Goal: Information Seeking & Learning: Check status

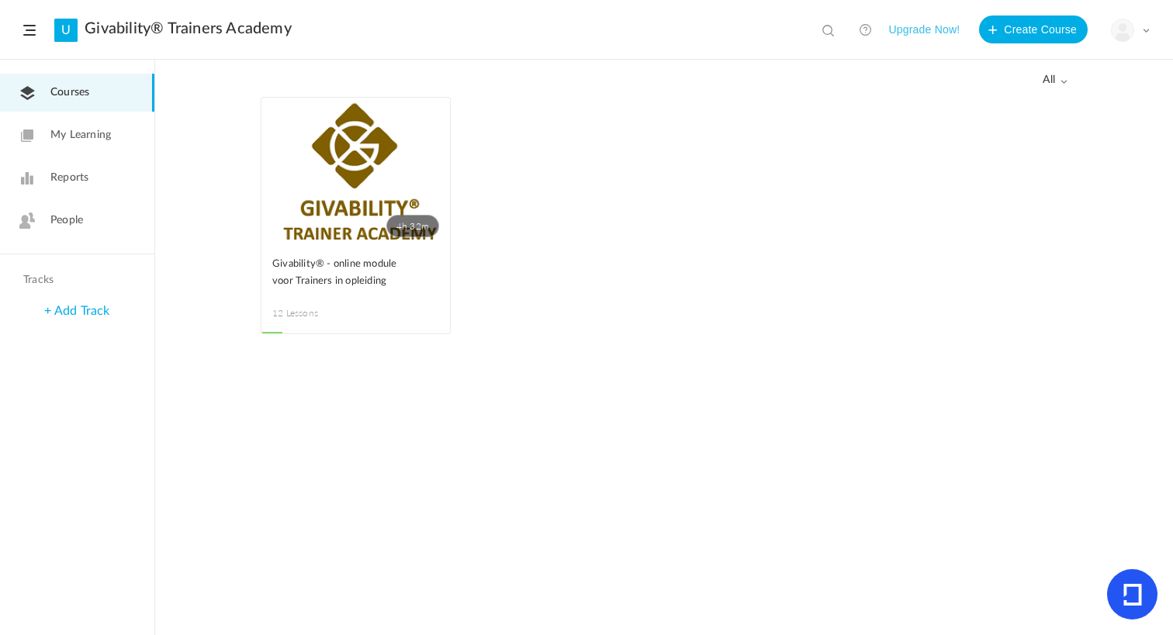
click at [119, 237] on link "People" at bounding box center [77, 221] width 154 height 38
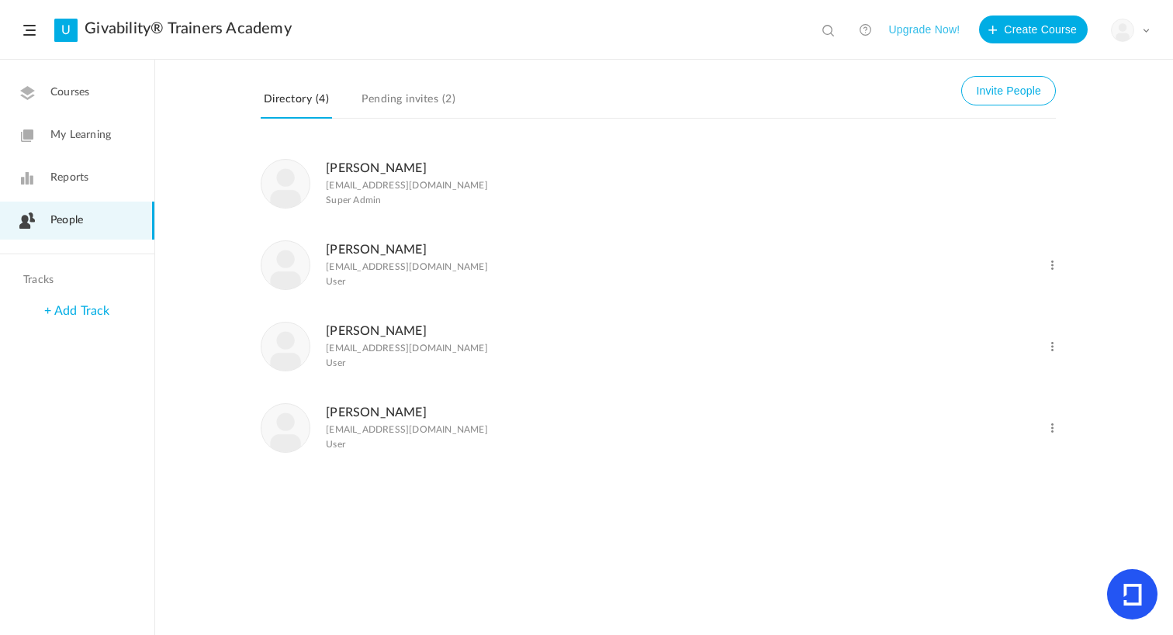
click at [1047, 272] on span at bounding box center [1052, 265] width 15 height 15
click at [444, 226] on li "Lidwien Hoogeveen hoogeveenlidwien@gmail.com User Change Role Delete User" at bounding box center [658, 264] width 795 height 81
drag, startPoint x: 453, startPoint y: 270, endPoint x: 326, endPoint y: 274, distance: 126.5
click at [326, 272] on p "hoogeveenlidwien@gmail.com" at bounding box center [407, 266] width 162 height 11
copy p "hoogeveenlidwien@gmail.com"
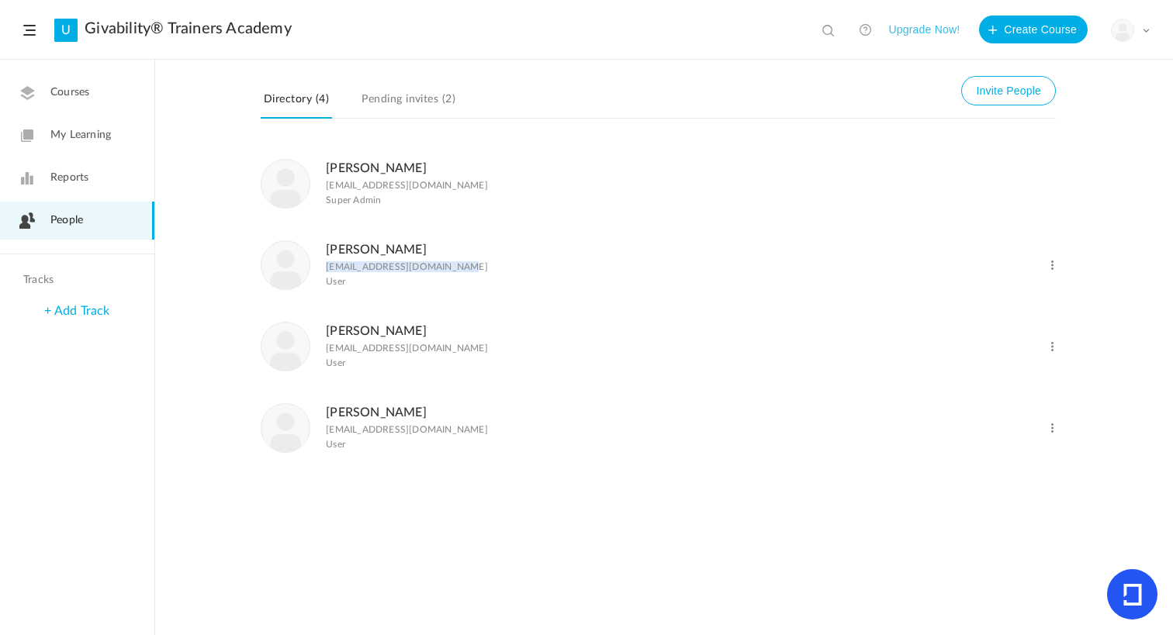
click at [394, 112] on link "Pending invites (2)" at bounding box center [408, 103] width 100 height 29
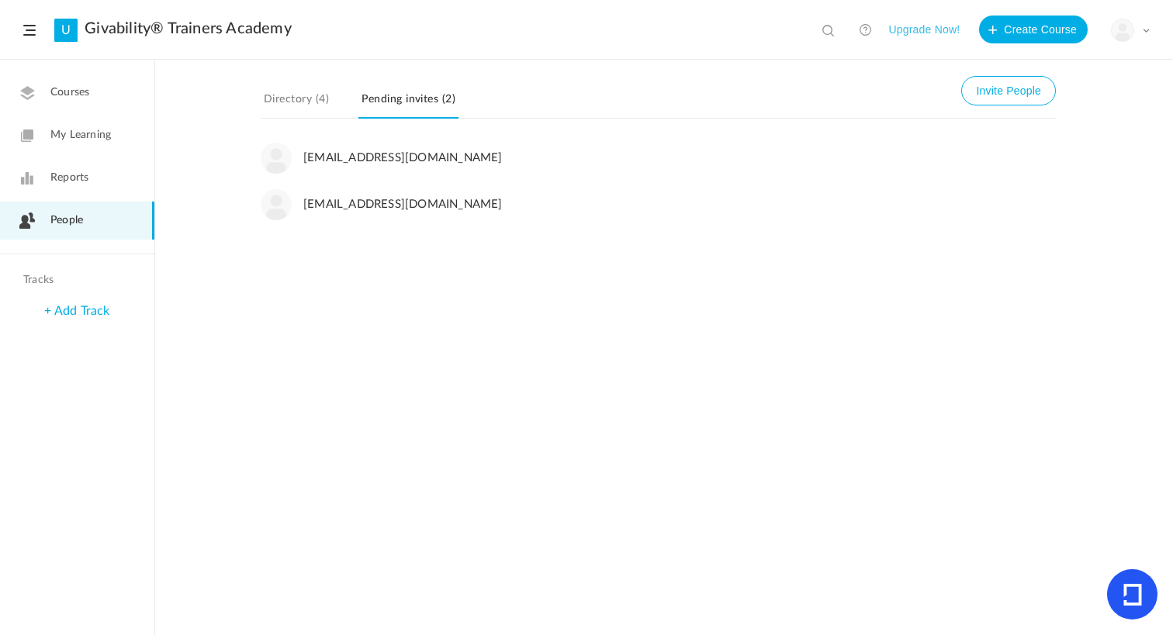
click at [288, 109] on link "Directory (4)" at bounding box center [296, 103] width 71 height 29
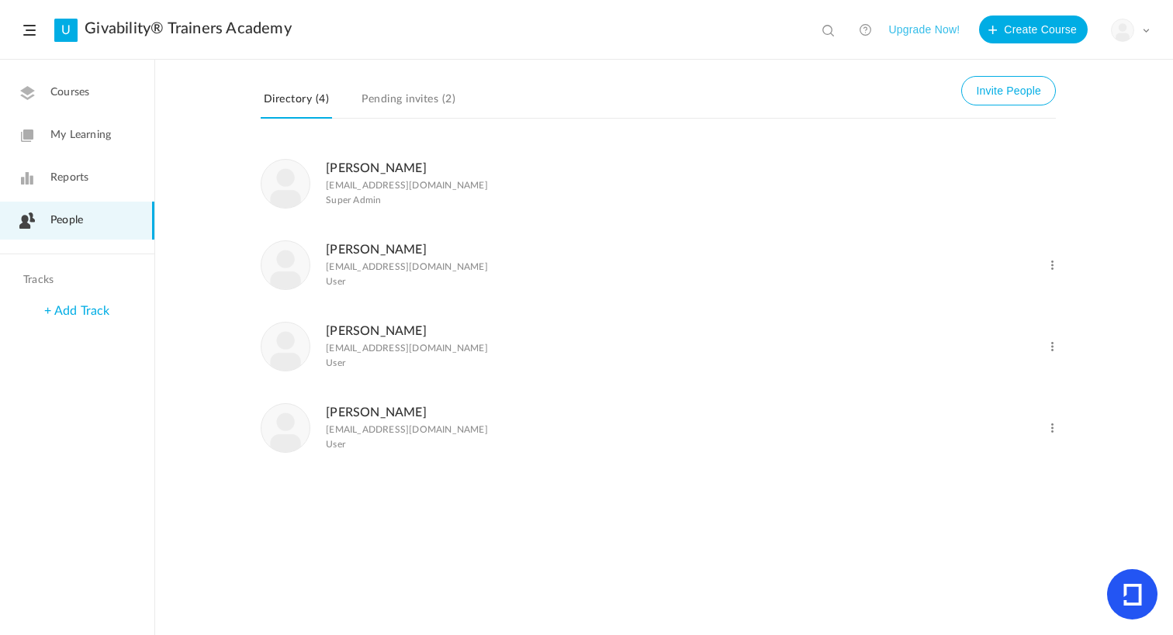
click at [1049, 266] on span at bounding box center [1052, 265] width 15 height 15
click at [88, 102] on link "Courses" at bounding box center [77, 93] width 154 height 38
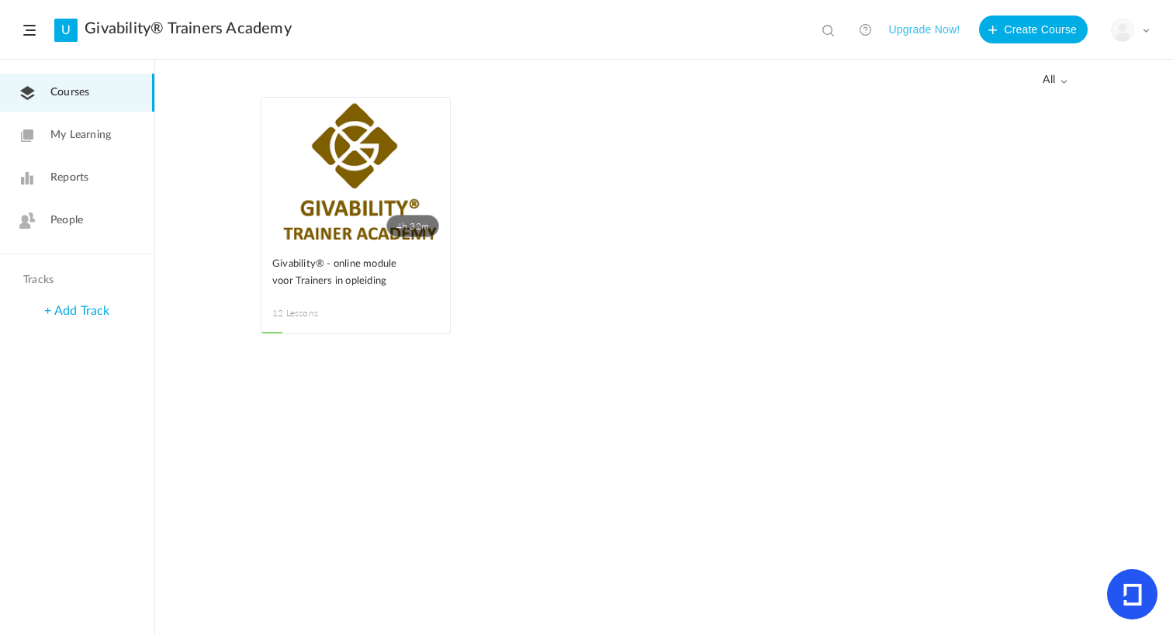
click at [314, 185] on link "4h 32m" at bounding box center [355, 171] width 188 height 147
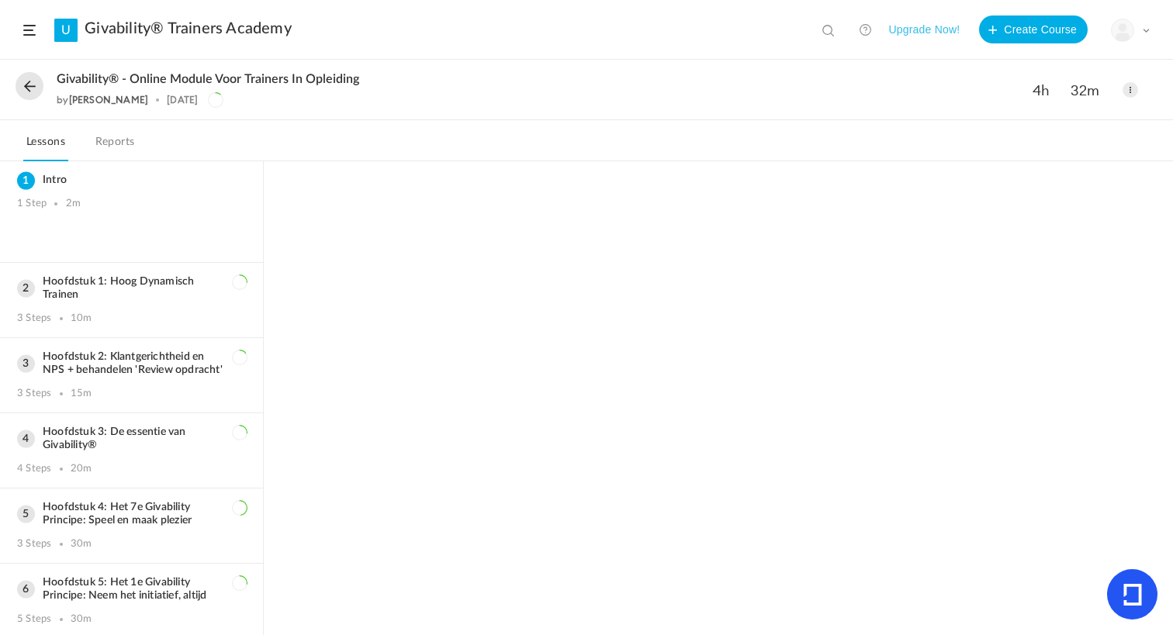
click at [111, 146] on link "Reports" at bounding box center [115, 146] width 46 height 29
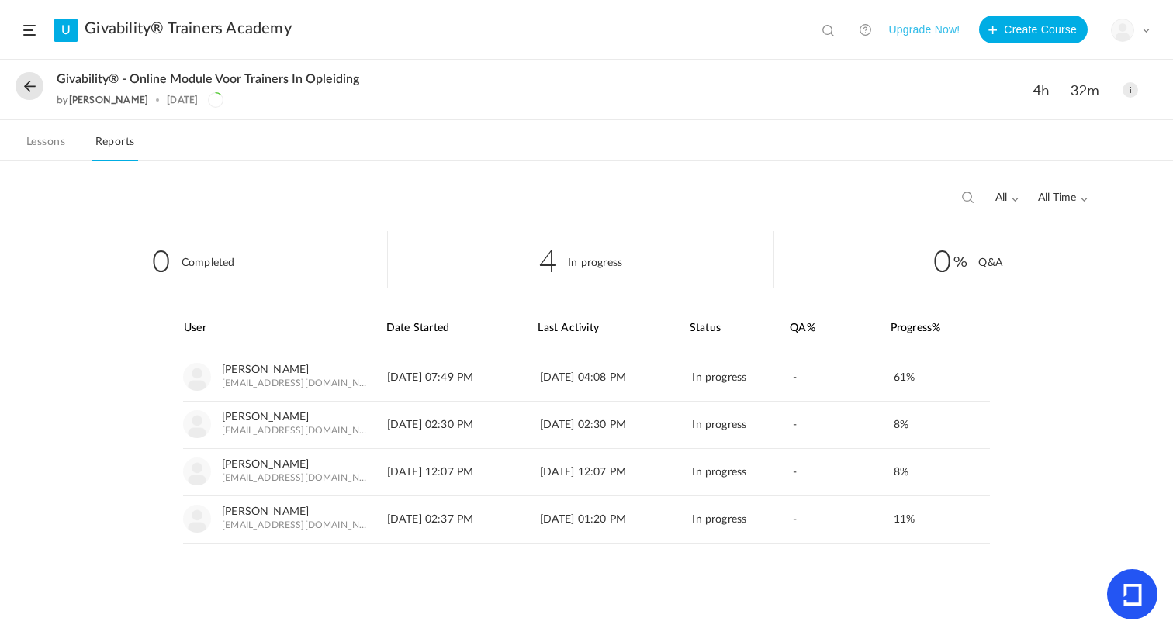
click at [55, 27] on link "U" at bounding box center [65, 30] width 23 height 23
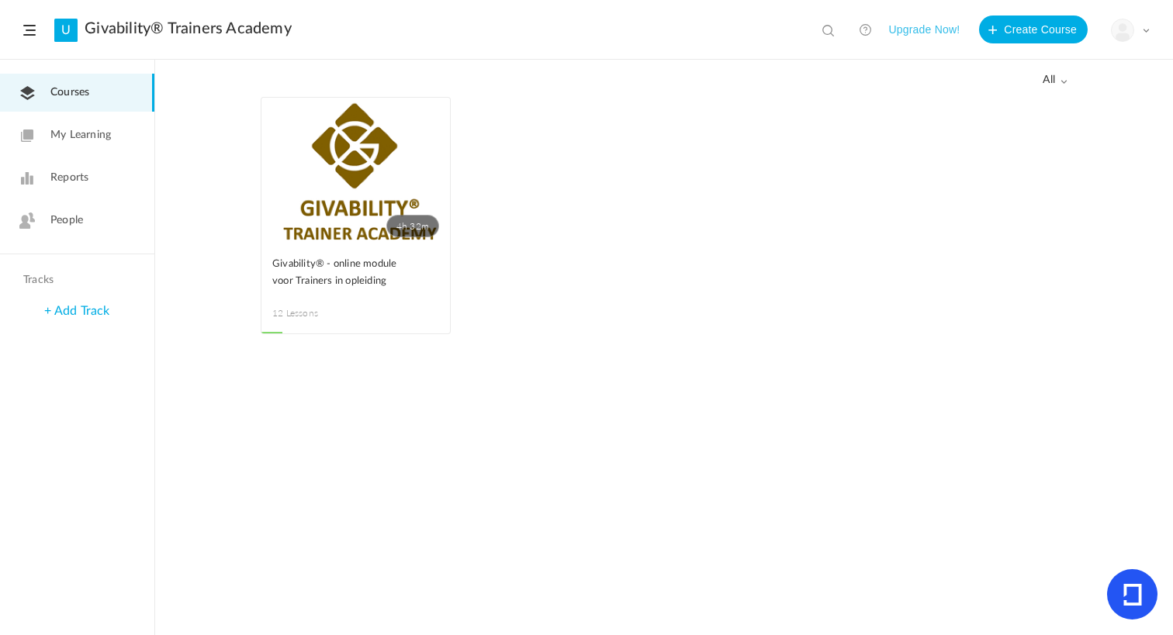
click at [0, 0] on span at bounding box center [0, 0] width 0 height 0
click at [528, 119] on ul "4h 32m Edit Delete Move to draft Remove Progress Givability® - online module vo…" at bounding box center [664, 223] width 807 height 253
click at [82, 215] on span "People" at bounding box center [66, 220] width 33 height 16
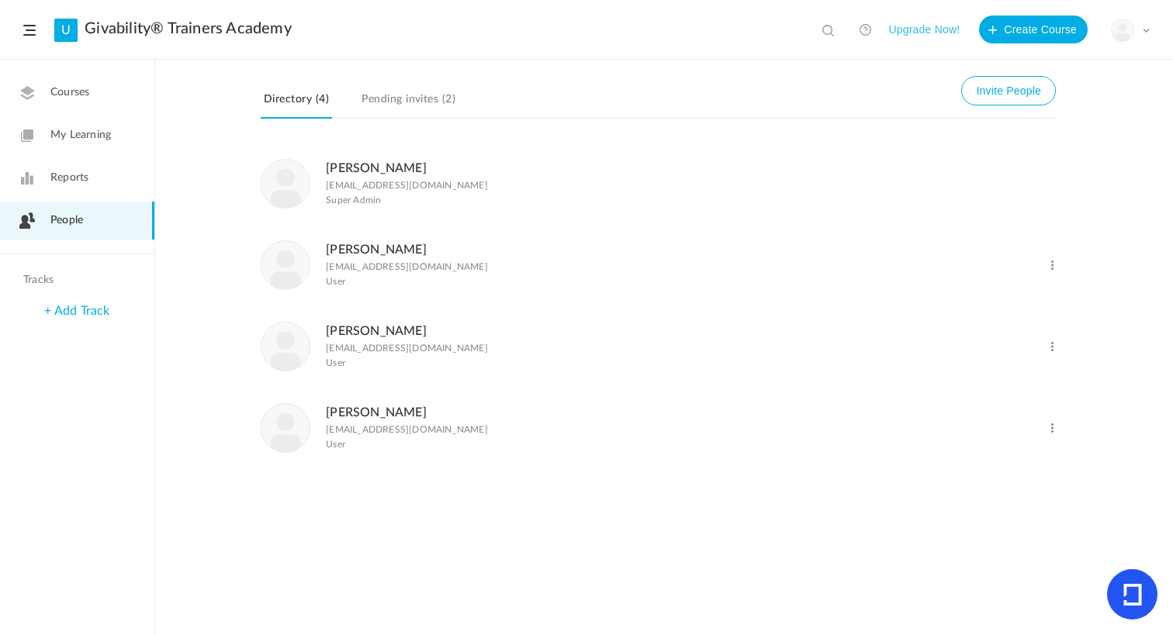
click at [1058, 262] on span at bounding box center [1052, 265] width 15 height 15
click at [729, 275] on div "Lidwien Hoogeveen hoogeveenlidwien@gmail.com User" at bounding box center [603, 265] width 684 height 50
click at [371, 250] on link "Lidwien Hoogeveen" at bounding box center [376, 250] width 101 height 12
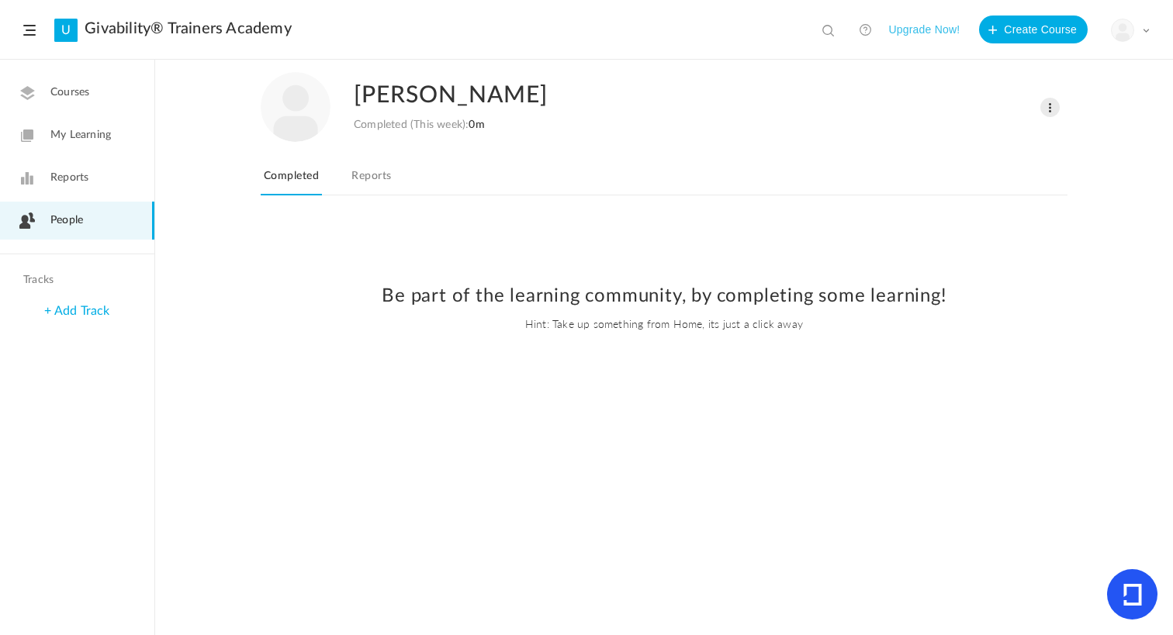
click at [372, 179] on link "Reports" at bounding box center [371, 180] width 46 height 29
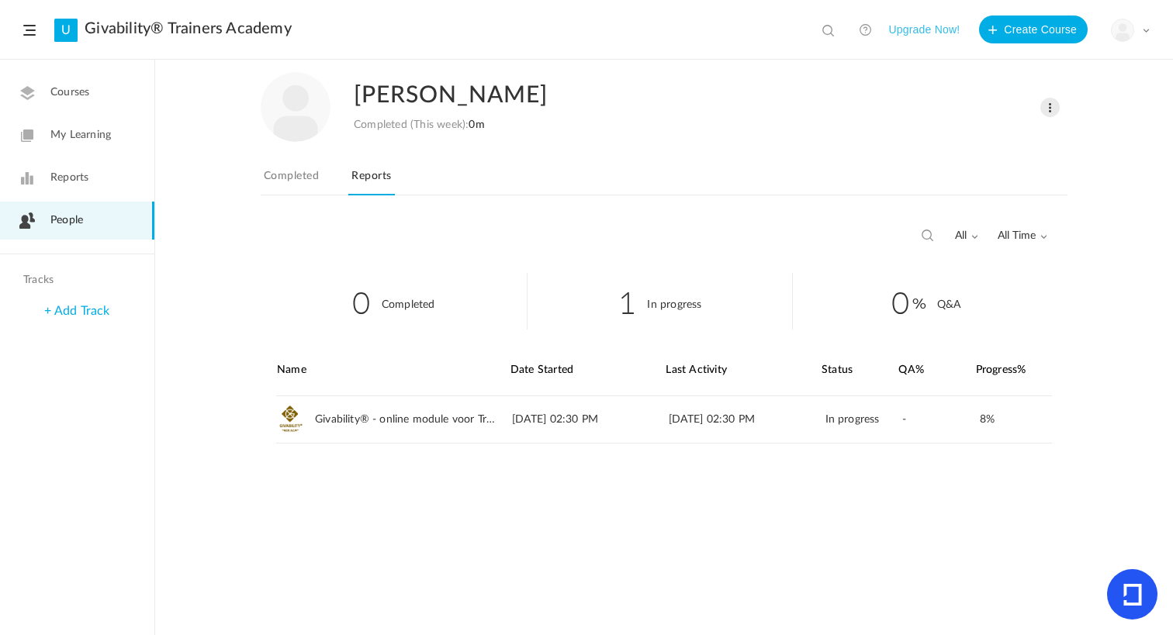
click at [276, 183] on link "Completed" at bounding box center [291, 180] width 61 height 29
